Goal: Browse casually: Explore the website without a specific task or goal

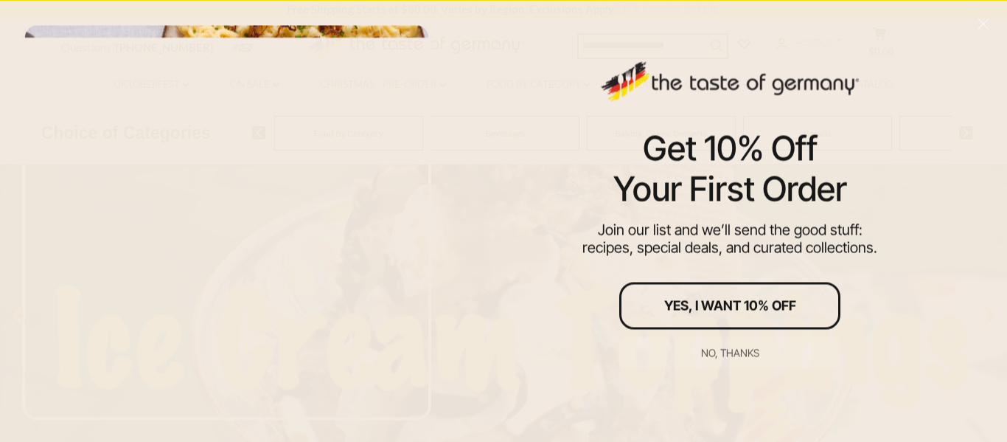
scroll to position [144, 0]
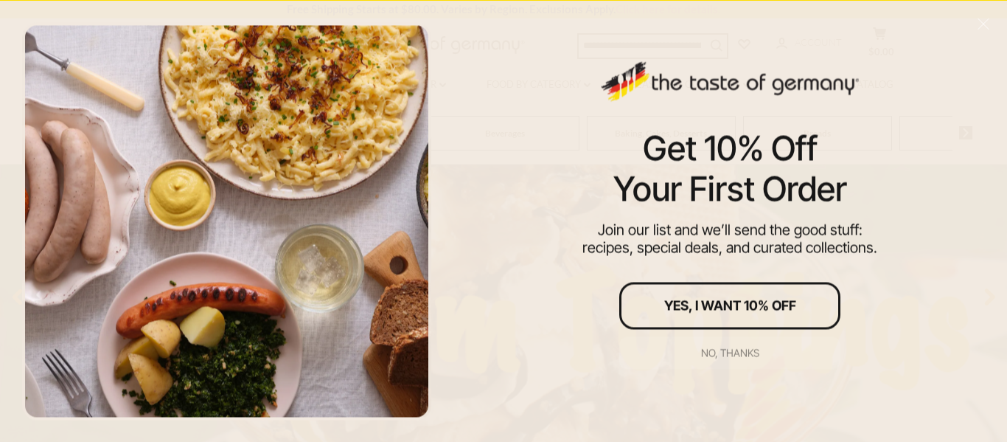
click at [719, 352] on div "No, thanks" at bounding box center [730, 352] width 58 height 10
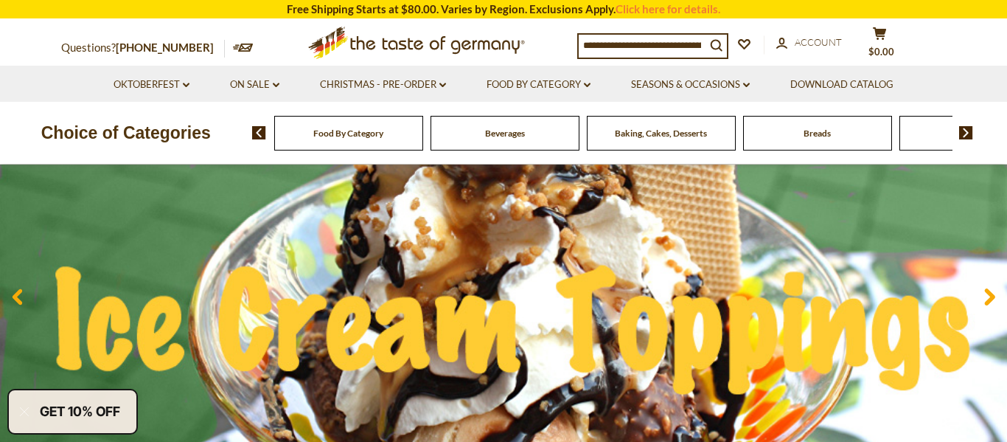
click at [631, 130] on span "Baking, Cakes, Desserts" at bounding box center [661, 133] width 92 height 11
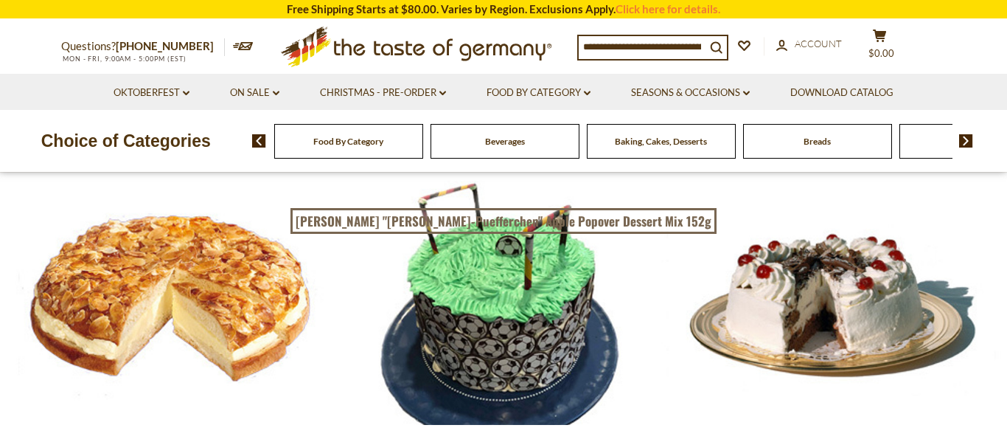
click at [423, 142] on div "Breads" at bounding box center [348, 141] width 149 height 35
click at [815, 137] on span "Breads" at bounding box center [817, 141] width 27 height 11
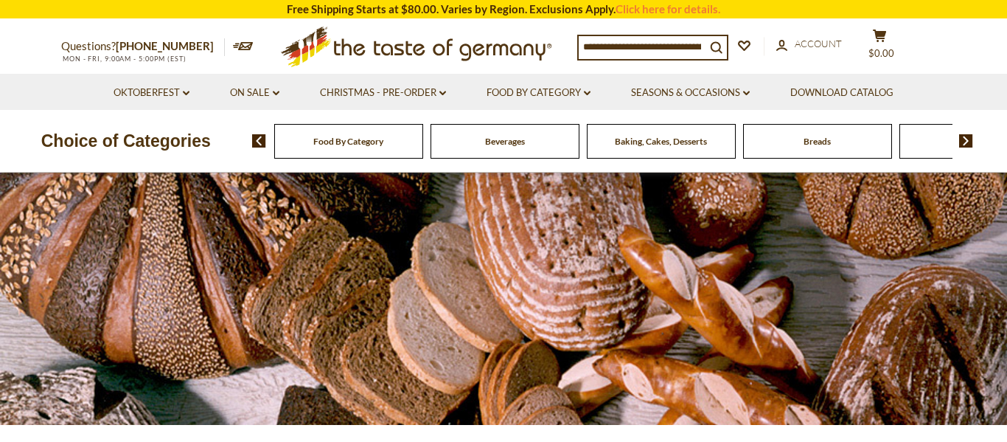
click at [511, 144] on span "Beverages" at bounding box center [505, 141] width 40 height 11
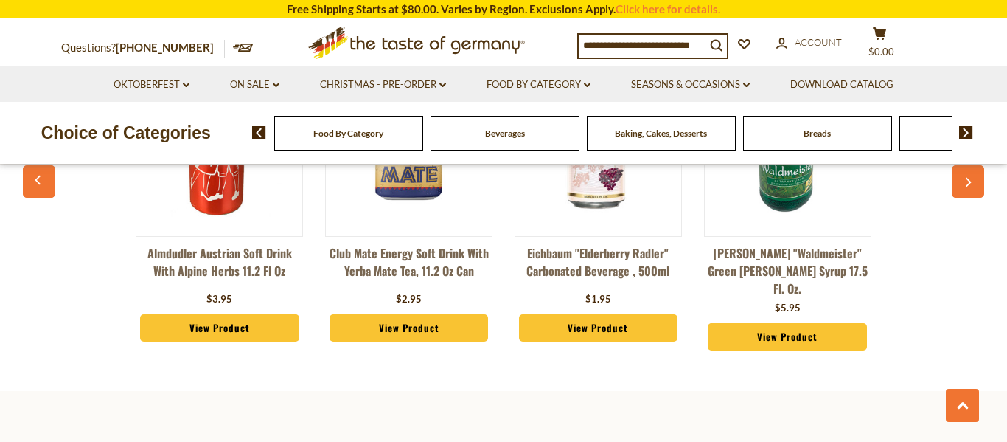
scroll to position [3530, 0]
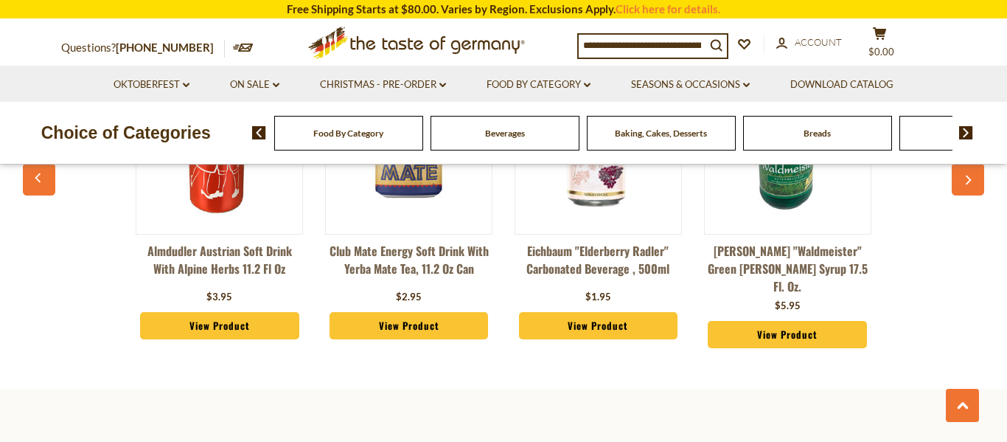
click at [968, 130] on img at bounding box center [966, 132] width 14 height 13
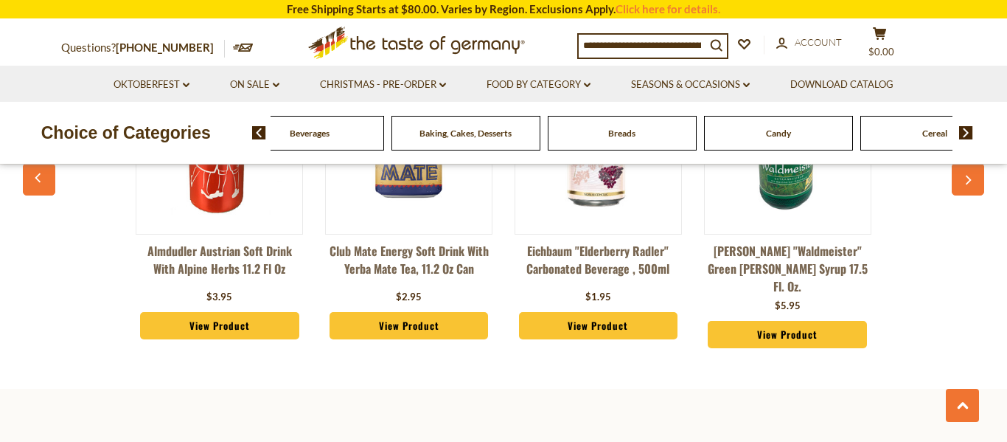
click at [968, 130] on img at bounding box center [966, 132] width 14 height 13
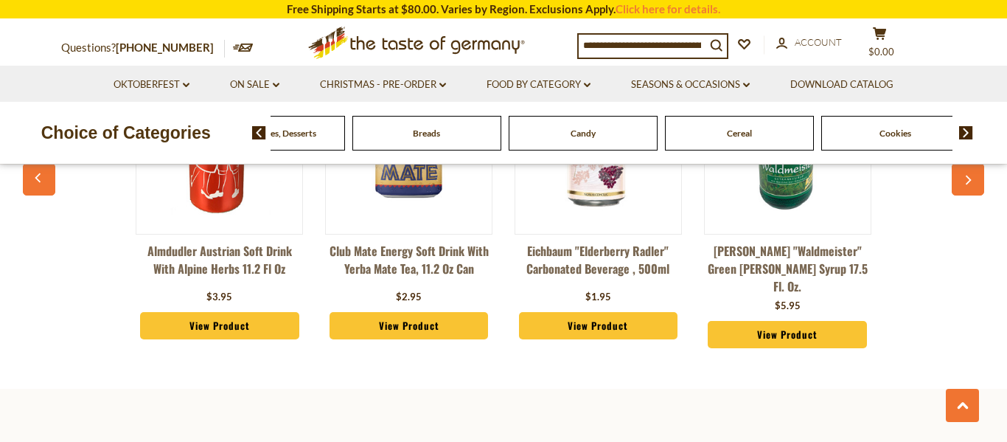
click at [584, 130] on span "Candy" at bounding box center [583, 133] width 25 height 11
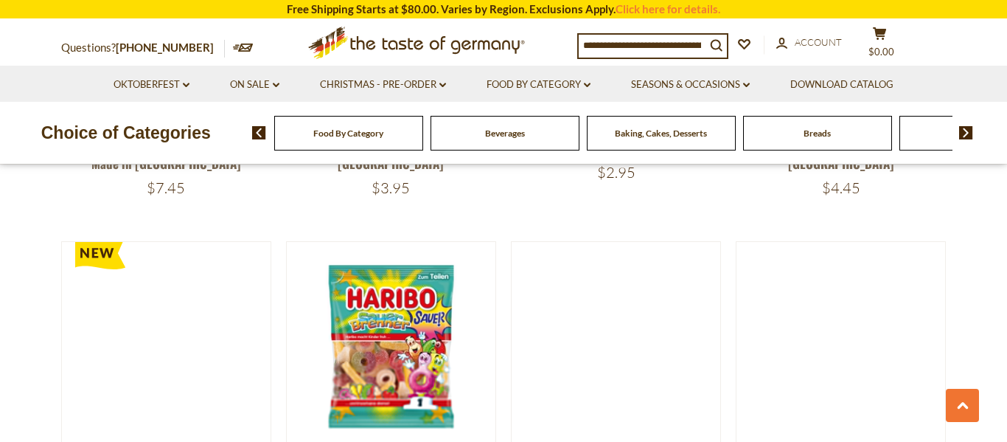
scroll to position [3092, 0]
